Goal: Find specific page/section: Find specific page/section

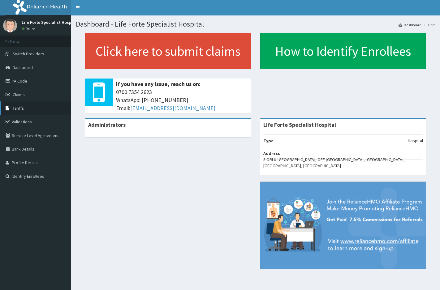
click at [22, 105] on link "Tariffs" at bounding box center [35, 109] width 71 height 14
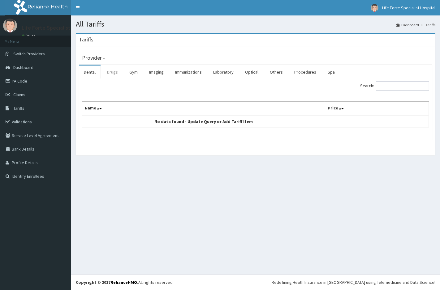
click at [106, 70] on link "Drugs" at bounding box center [112, 72] width 21 height 13
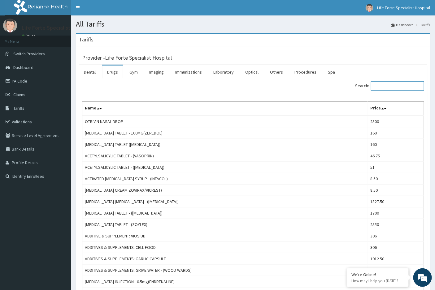
click at [389, 85] on input "Search:" at bounding box center [397, 85] width 53 height 9
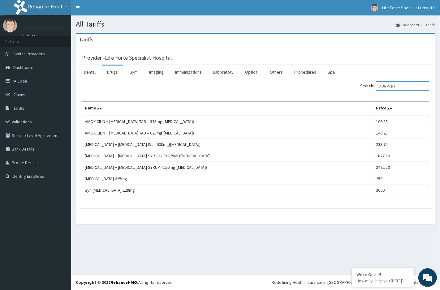
drag, startPoint x: 403, startPoint y: 84, endPoint x: 384, endPoint y: 86, distance: 18.6
click at [384, 86] on input "AUGMENT" at bounding box center [402, 85] width 53 height 9
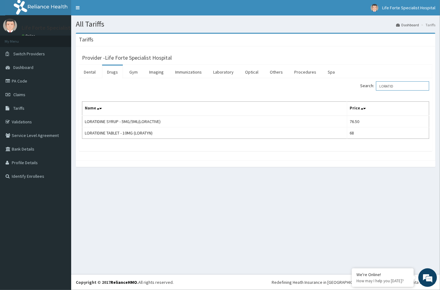
drag, startPoint x: 398, startPoint y: 88, endPoint x: 380, endPoint y: 86, distance: 18.4
click at [380, 86] on input "LORATID" at bounding box center [402, 85] width 53 height 9
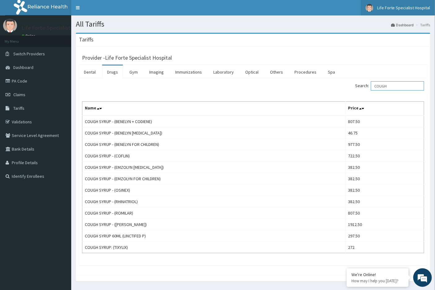
type input "COUGH"
click at [19, 80] on link "PA Code" at bounding box center [35, 81] width 71 height 14
